Goal: Transaction & Acquisition: Subscribe to service/newsletter

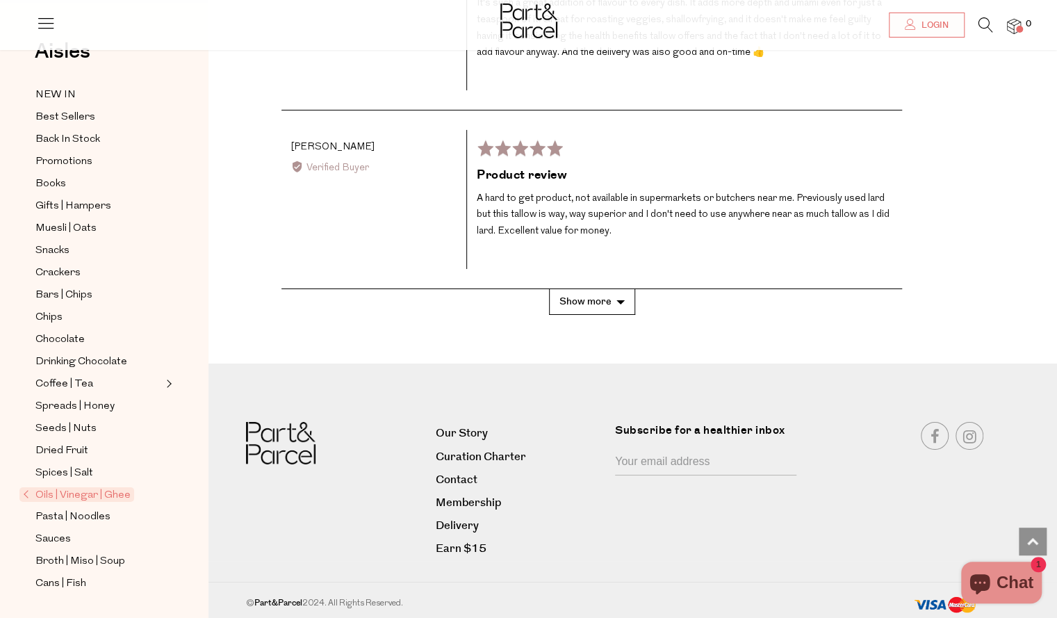
scroll to position [2783, 0]
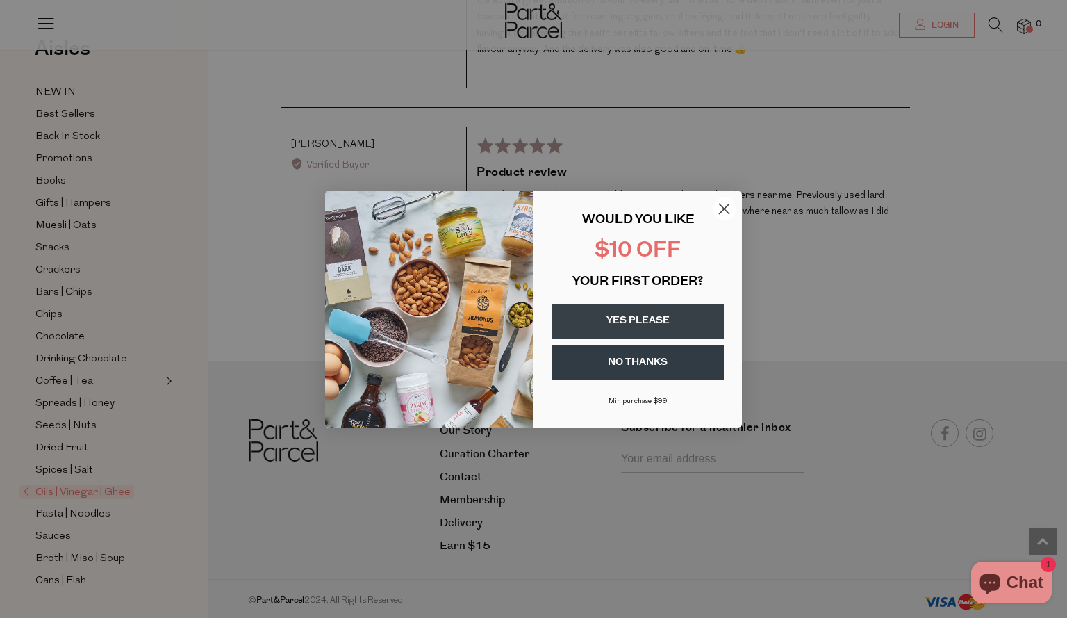
click at [648, 325] on button "YES PLEASE" at bounding box center [638, 321] width 172 height 35
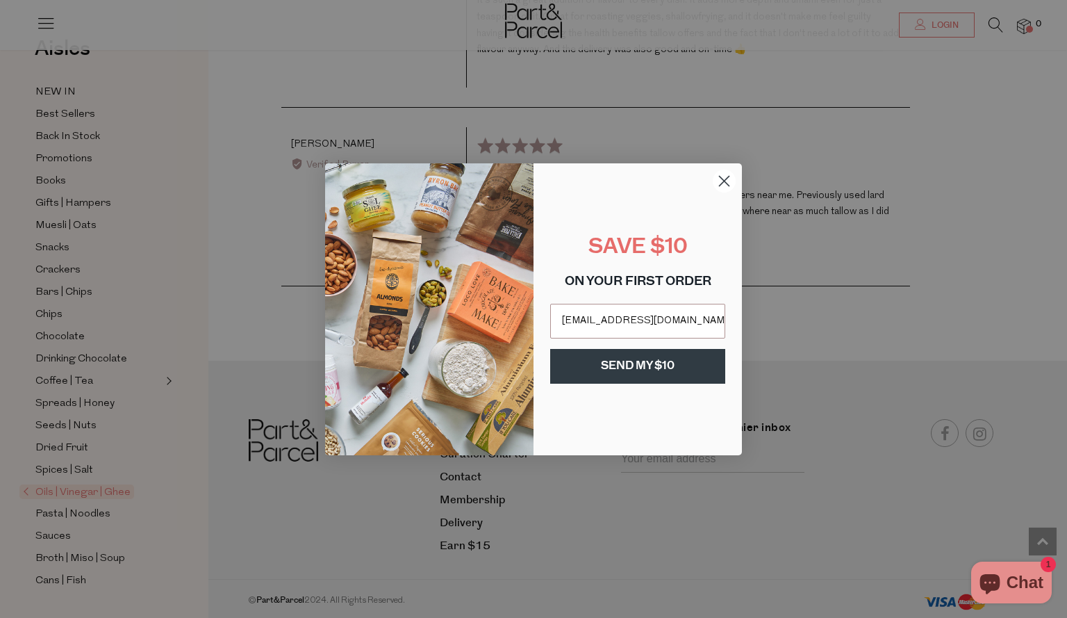
type input "[EMAIL_ADDRESS][DOMAIN_NAME]"
click at [646, 363] on button "SEND MY $10" at bounding box center [637, 366] width 175 height 35
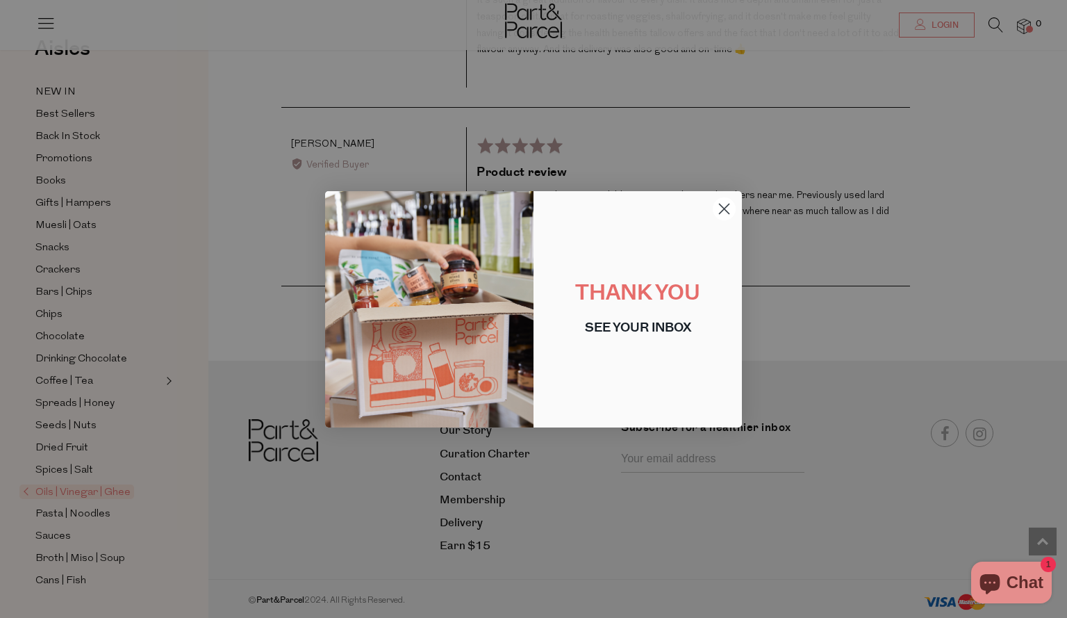
click at [726, 206] on icon "Close dialog" at bounding box center [725, 209] width 10 height 10
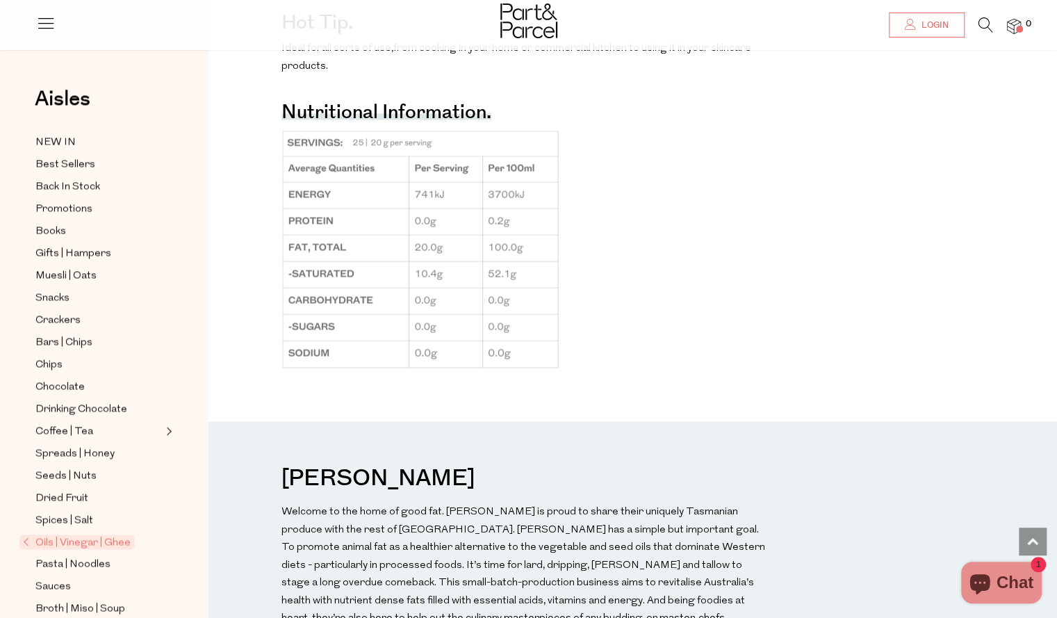
scroll to position [1102, 0]
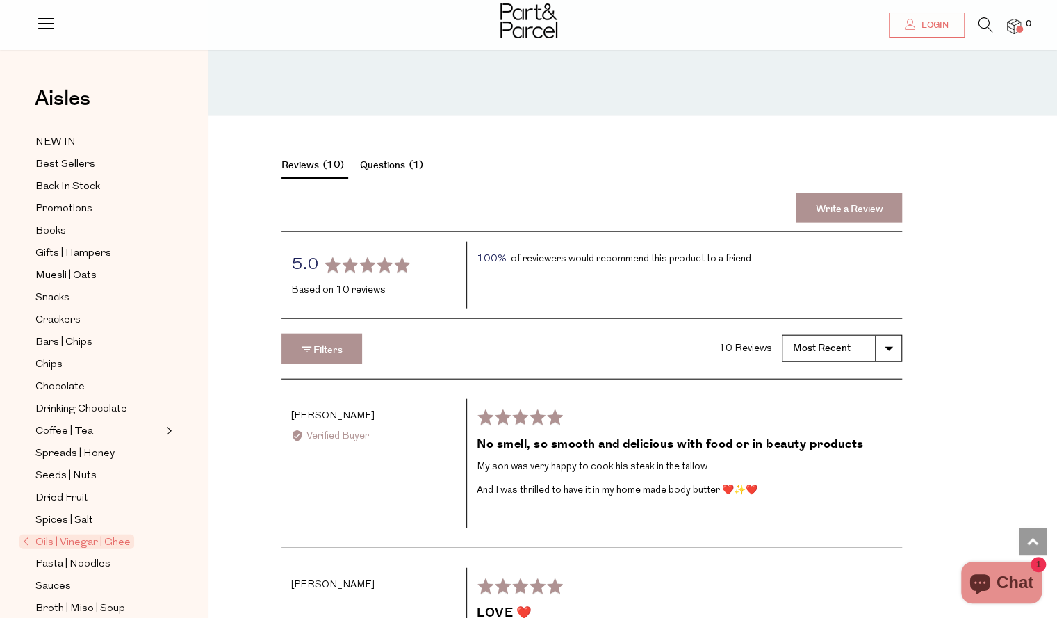
scroll to position [1797, 0]
click at [64, 204] on span "Promotions" at bounding box center [63, 209] width 57 height 17
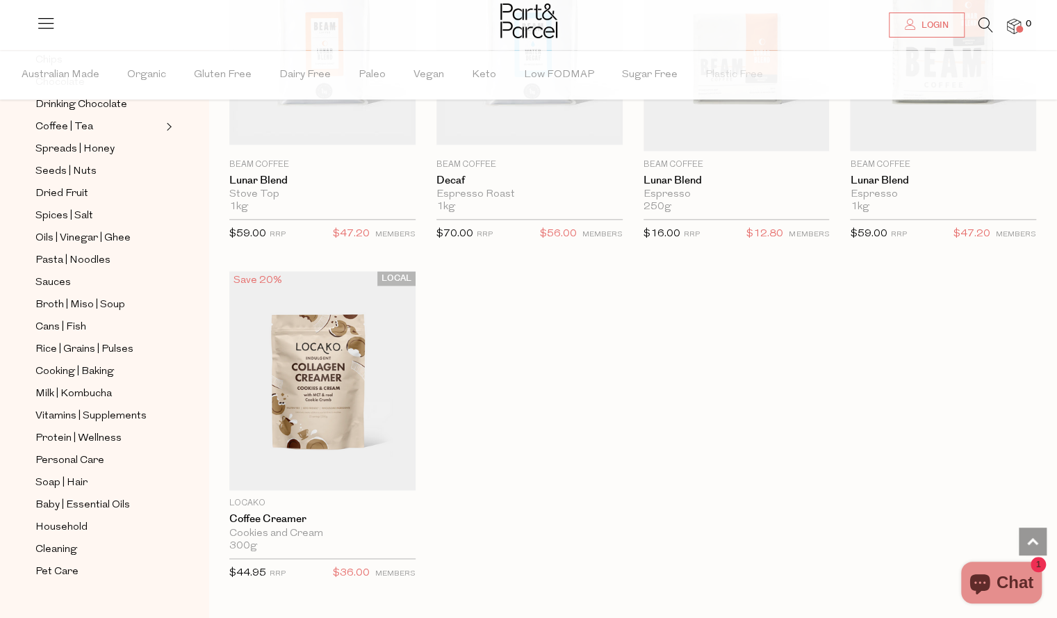
scroll to position [942, 0]
click at [56, 319] on span "Cans | Fish" at bounding box center [60, 327] width 51 height 17
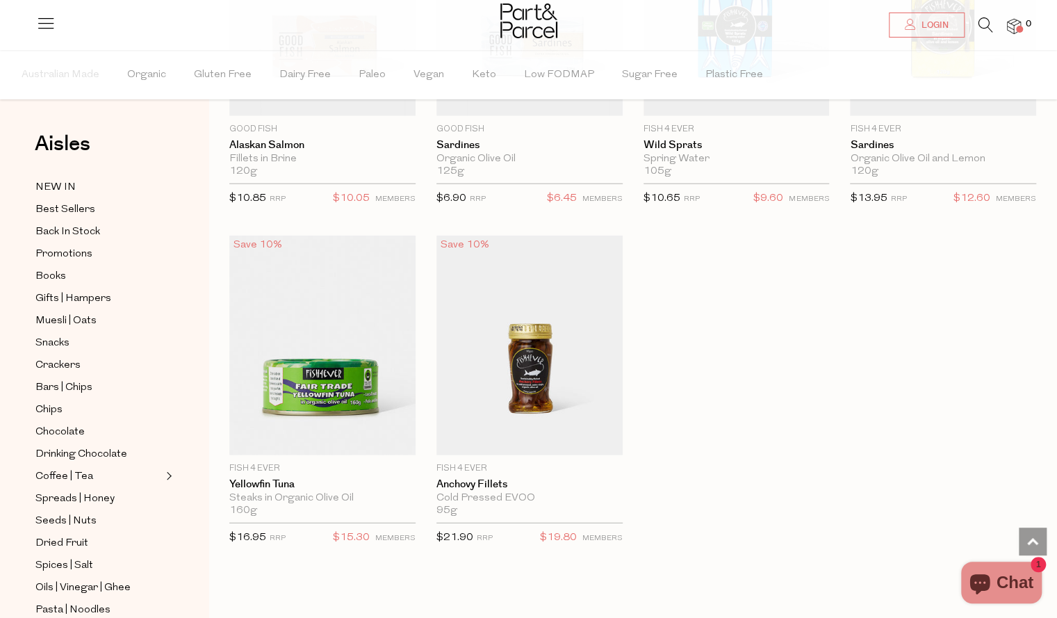
scroll to position [2286, 0]
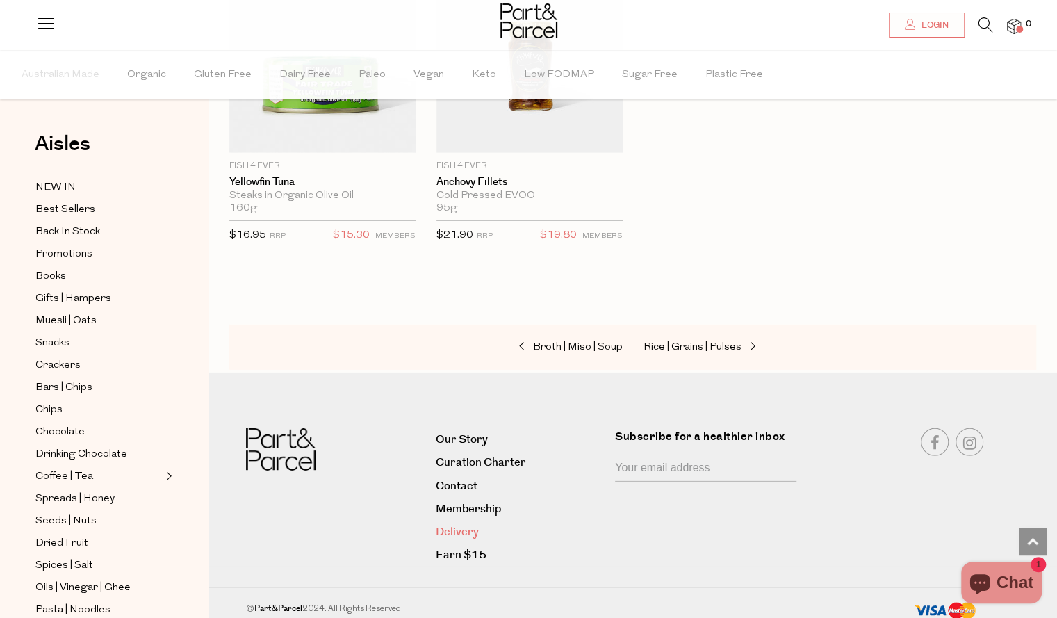
click at [469, 525] on link "Delivery" at bounding box center [520, 532] width 169 height 19
